Goal: Find specific page/section

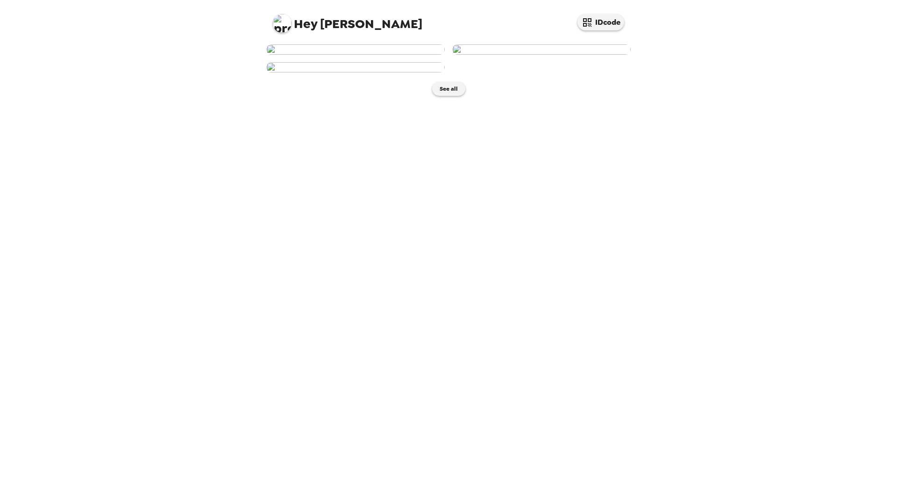
click at [355, 55] on img at bounding box center [355, 49] width 179 height 10
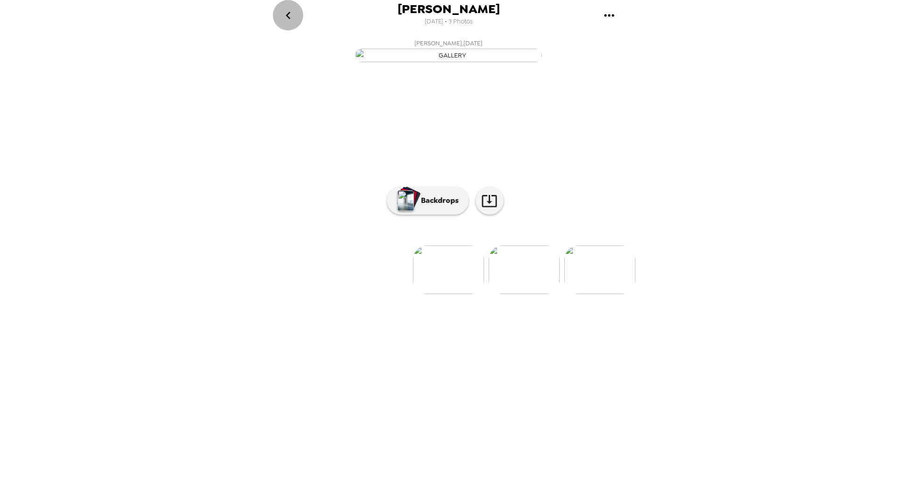
click at [288, 16] on icon "go back" at bounding box center [288, 15] width 5 height 7
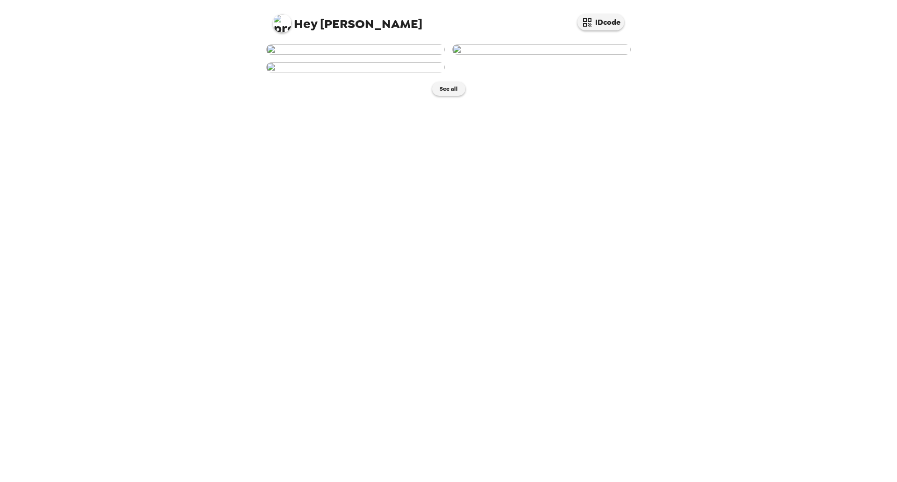
click at [348, 55] on img at bounding box center [355, 49] width 179 height 10
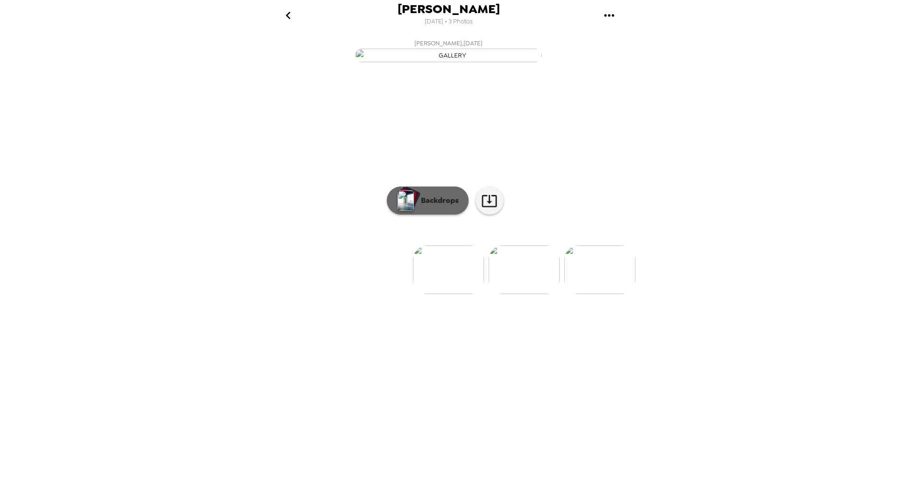
click at [445, 214] on button "Backdrops" at bounding box center [428, 200] width 82 height 28
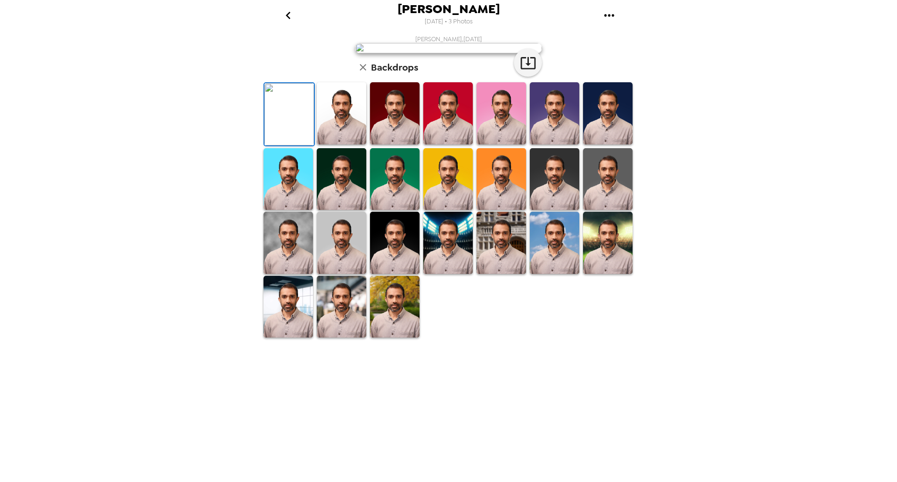
scroll to position [80, 0]
drag, startPoint x: 389, startPoint y: 441, endPoint x: 438, endPoint y: 424, distance: 51.4
click at [391, 338] on img at bounding box center [395, 307] width 50 height 62
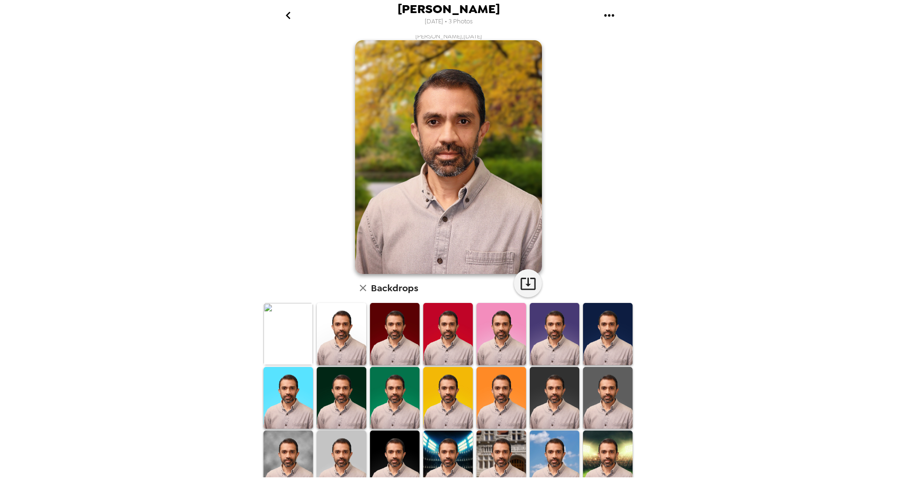
scroll to position [0, 0]
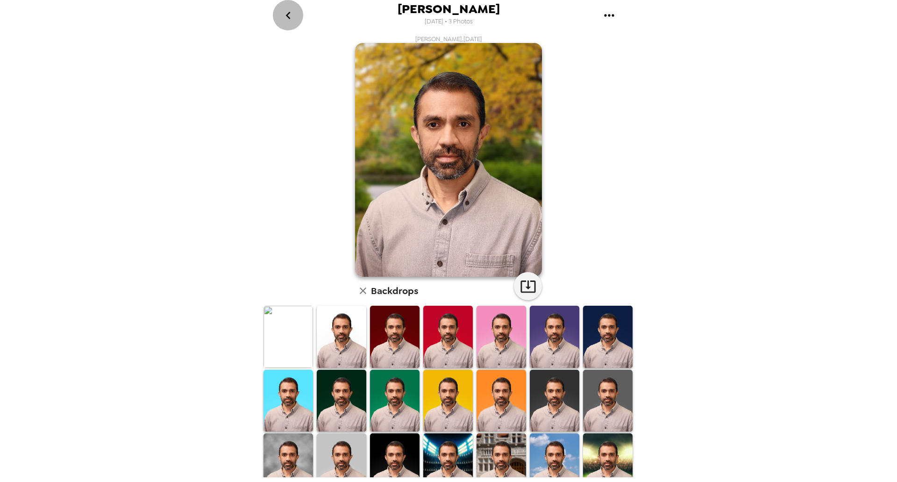
click at [288, 17] on icon "go back" at bounding box center [288, 15] width 5 height 7
